Goal: Check status: Check status

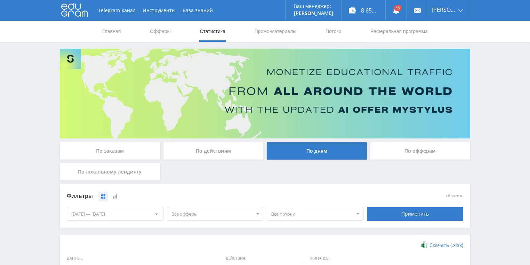
scroll to position [189, 0]
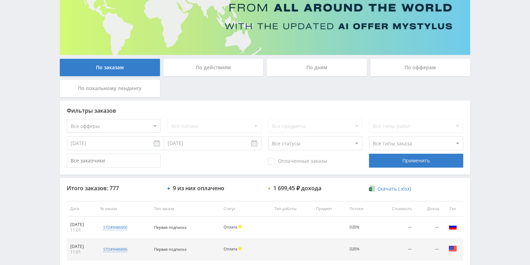
click at [206, 68] on div "По действиям" at bounding box center [213, 67] width 100 height 17
click at [0, 0] on input "По действиям" at bounding box center [0, 0] width 0 height 0
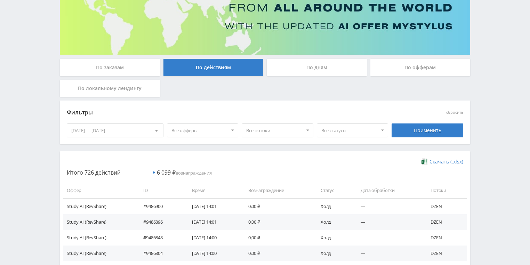
click at [312, 76] on div "По дням" at bounding box center [317, 69] width 104 height 21
click at [312, 72] on div "По дням" at bounding box center [317, 67] width 100 height 17
click at [0, 0] on input "По дням" at bounding box center [0, 0] width 0 height 0
